Goal: Navigation & Orientation: Find specific page/section

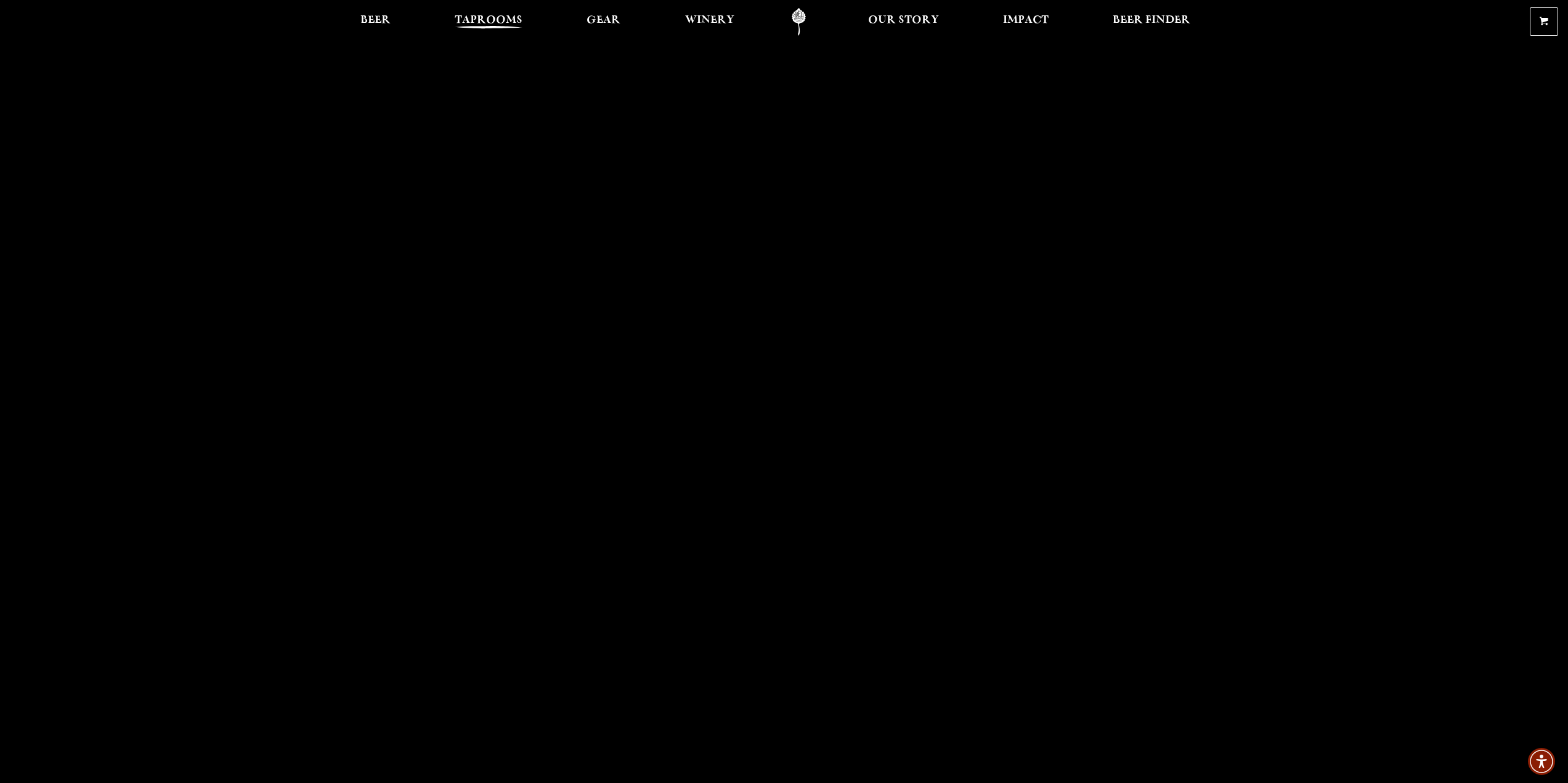
click at [485, 18] on span "Taprooms" at bounding box center [488, 20] width 67 height 10
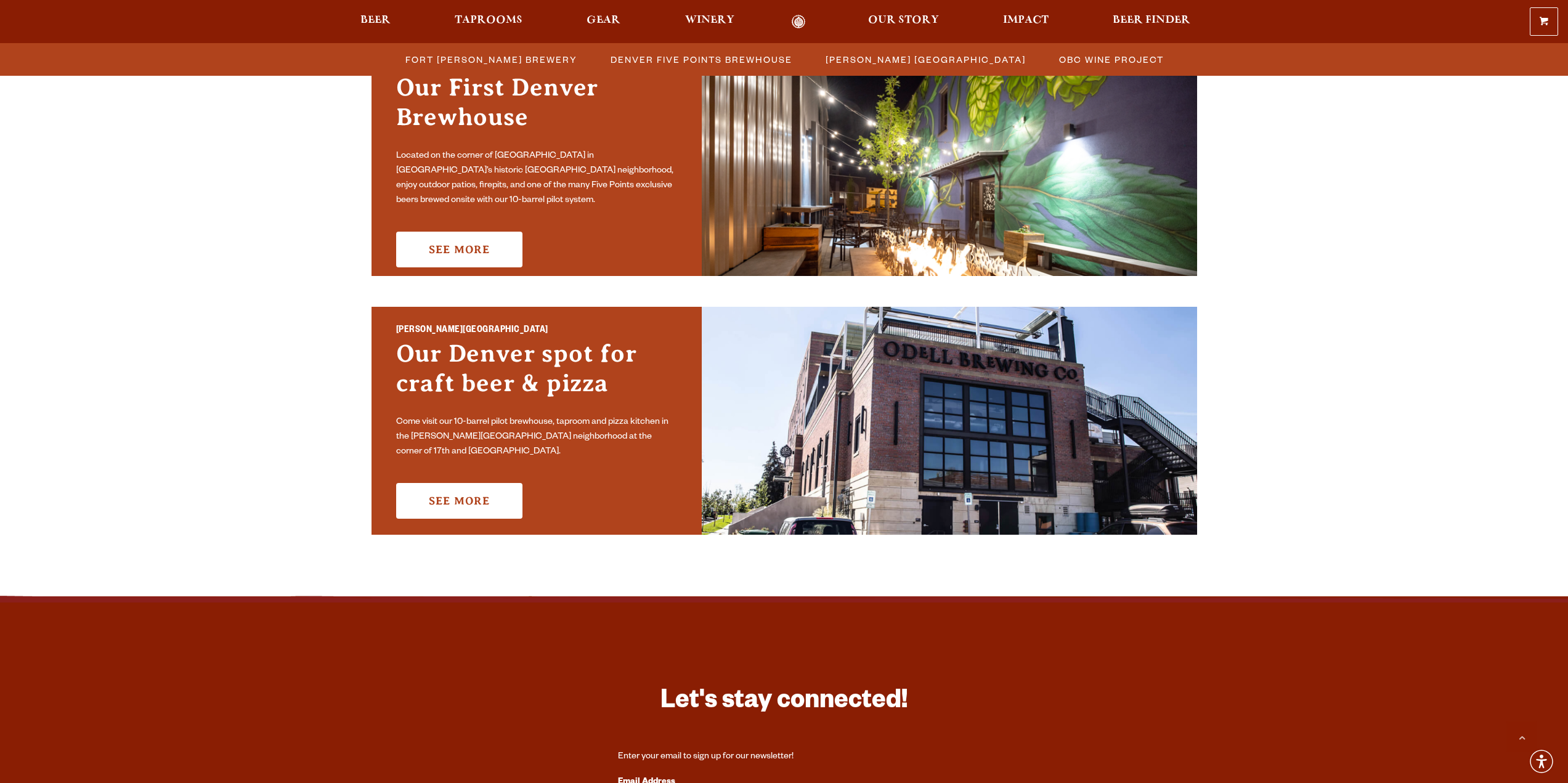
scroll to position [677, 0]
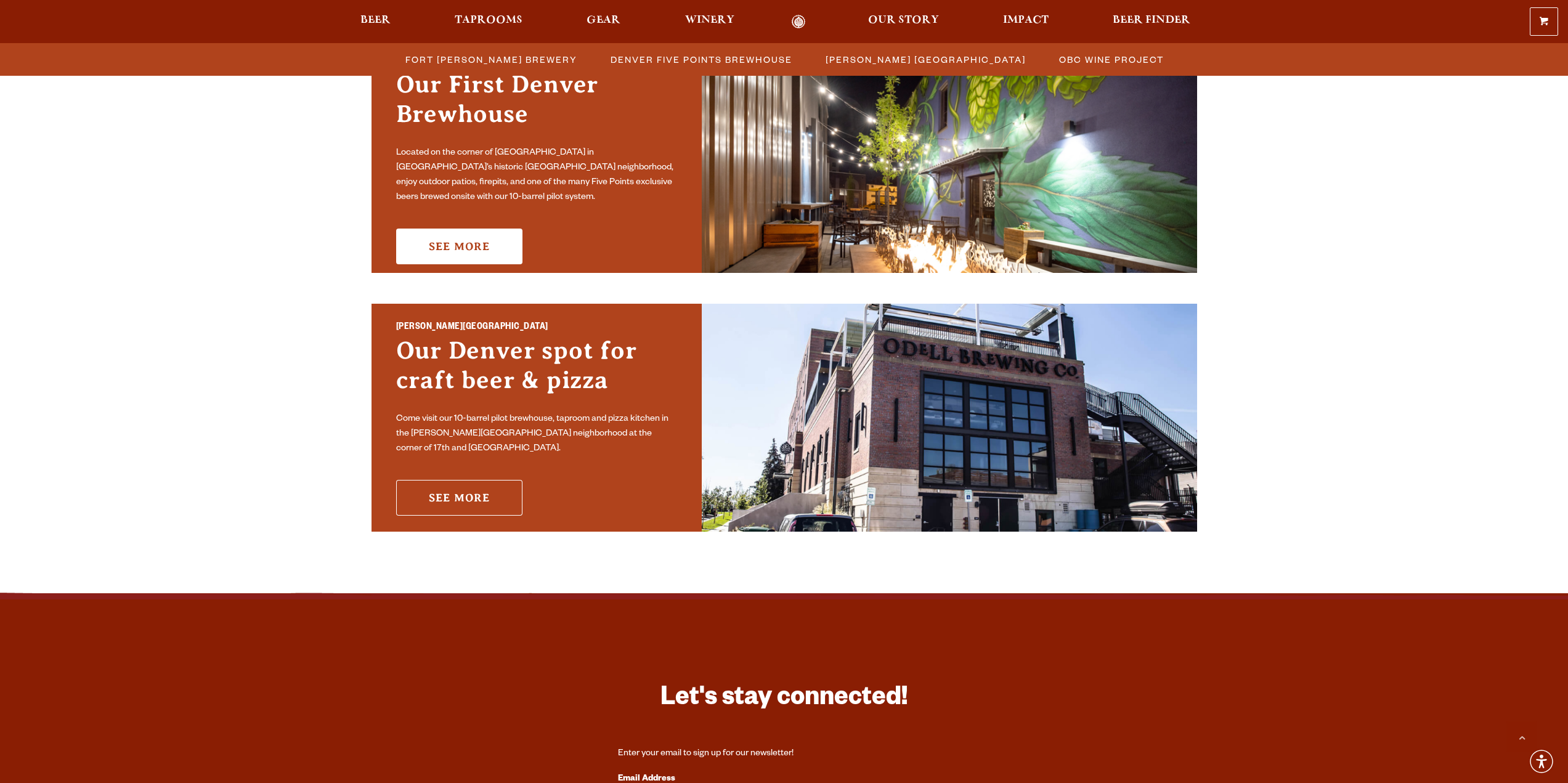
click at [435, 487] on link "See More" at bounding box center [458, 497] width 126 height 36
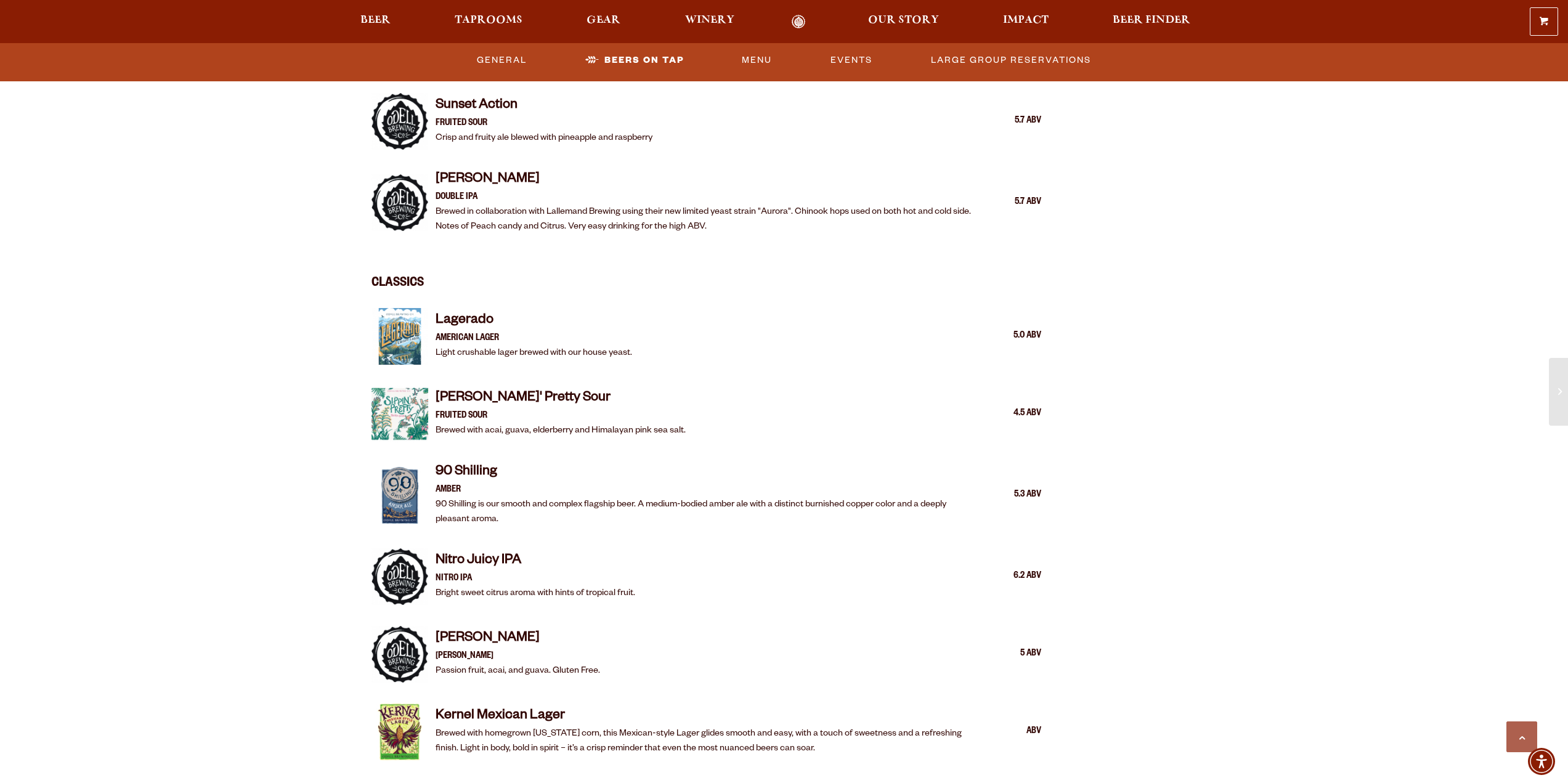
scroll to position [2033, 0]
